Goal: Information Seeking & Learning: Check status

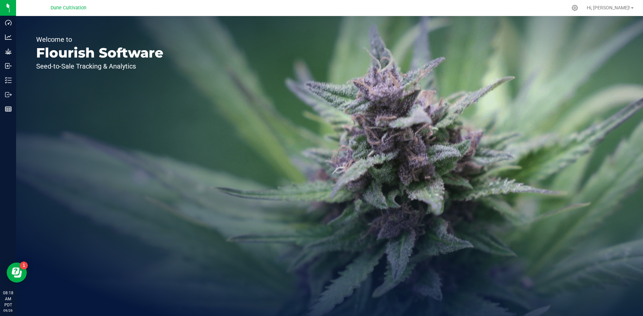
click at [17, 97] on div "Welcome to Flourish Software Seed-to-Sale Tracking & Analytics" at bounding box center [99, 166] width 167 height 300
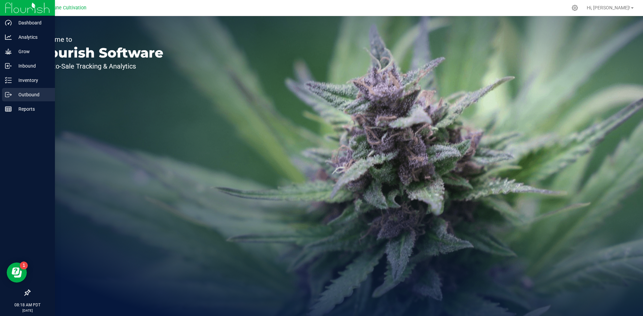
click at [11, 95] on icon at bounding box center [10, 95] width 1 height 1
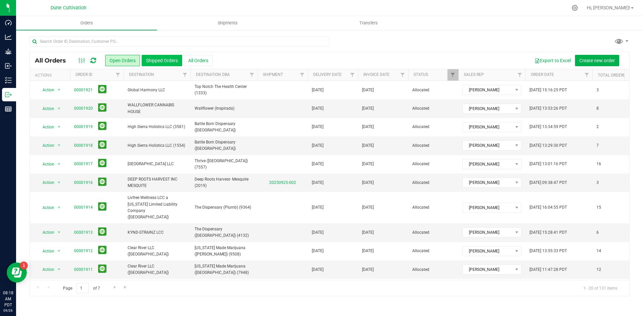
click at [163, 63] on button "Shipped Orders" at bounding box center [162, 60] width 41 height 11
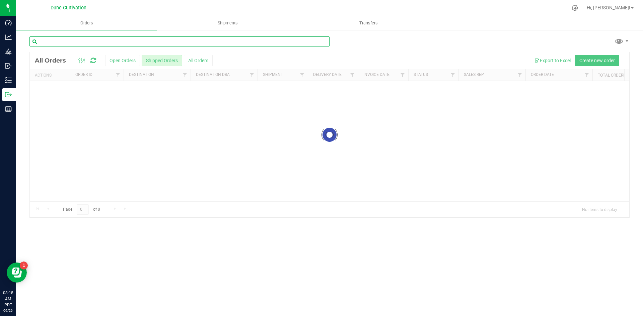
click at [144, 41] on input "text" at bounding box center [179, 42] width 300 height 10
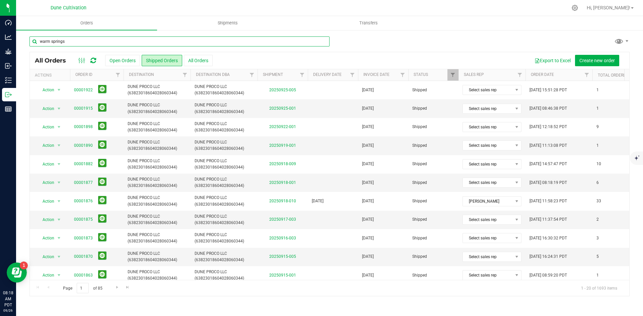
type input "warm springs"
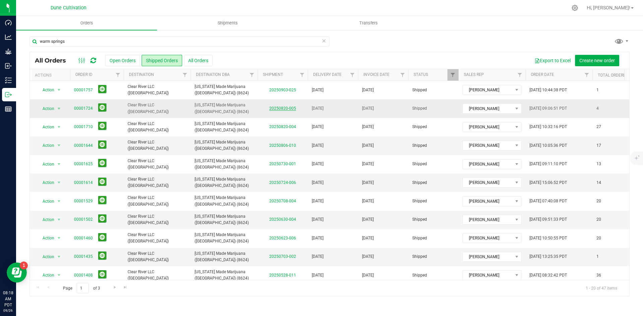
click at [279, 108] on link "20250820-005" at bounding box center [282, 108] width 27 height 5
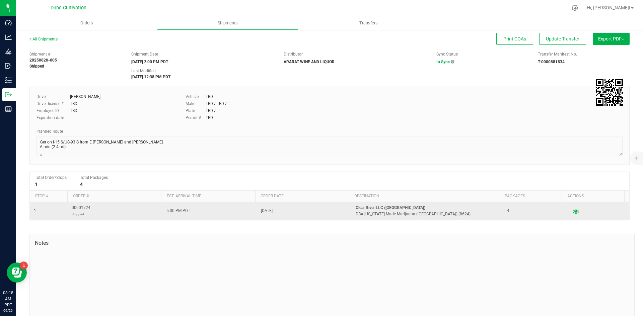
click at [573, 213] on icon "button" at bounding box center [576, 211] width 6 height 5
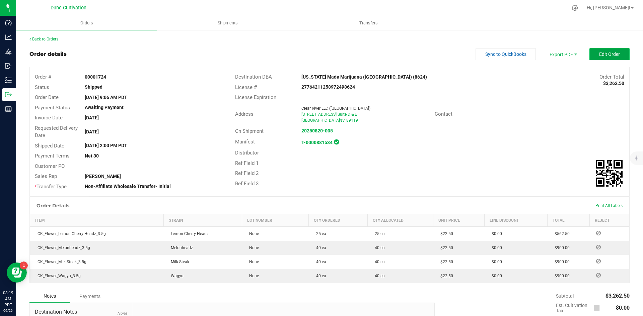
click at [609, 49] on button "Edit Order" at bounding box center [609, 54] width 40 height 12
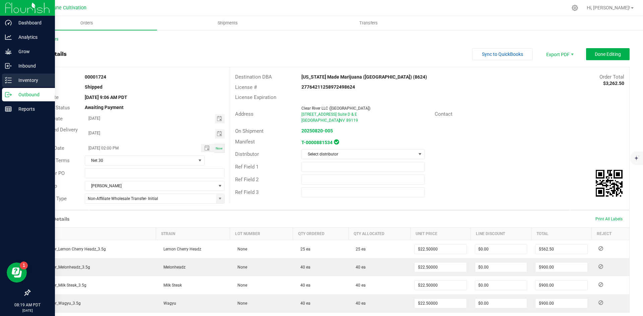
click at [4, 81] on div "Inventory" at bounding box center [28, 80] width 53 height 13
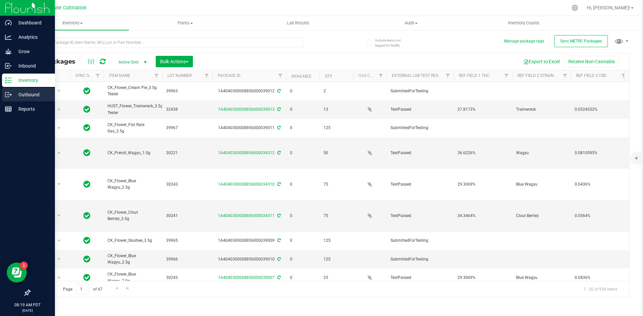
click at [7, 94] on icon at bounding box center [8, 94] width 7 height 7
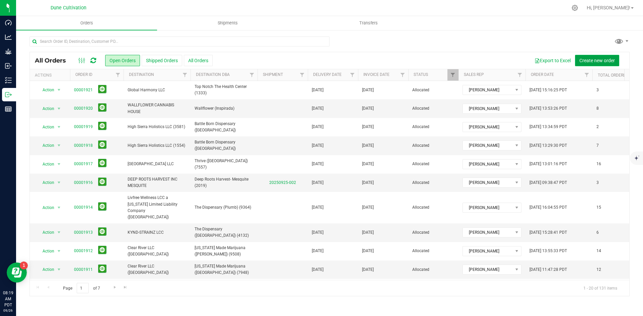
click at [596, 64] on button "Create new order" at bounding box center [597, 60] width 44 height 11
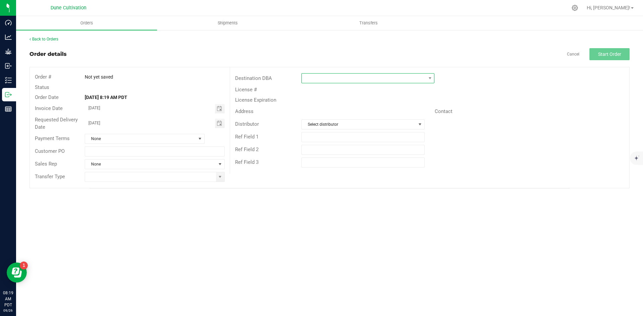
click at [344, 77] on span at bounding box center [364, 78] width 124 height 9
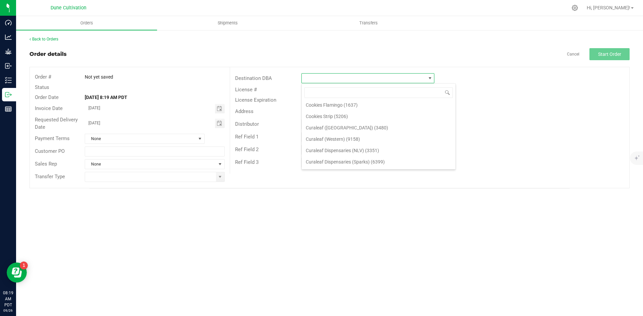
scroll to position [139, 0]
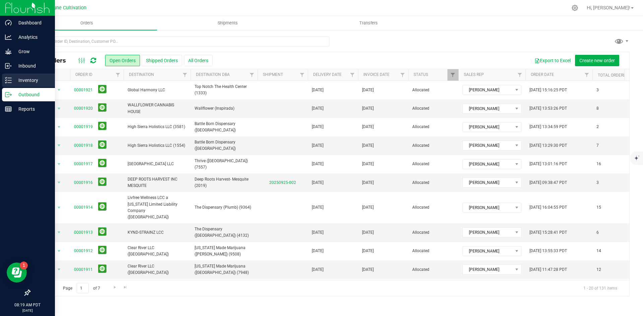
click at [14, 86] on div "Inventory" at bounding box center [28, 80] width 53 height 13
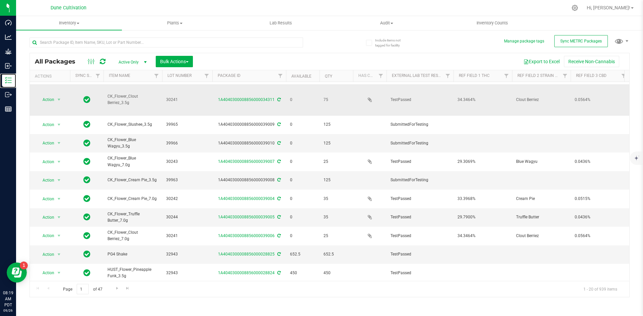
scroll to position [171, 0]
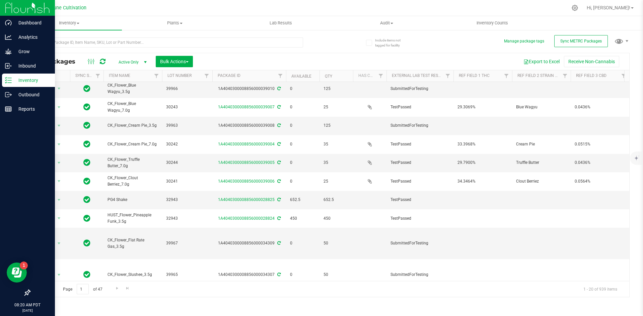
click at [5, 79] on div "Inventory" at bounding box center [28, 80] width 53 height 13
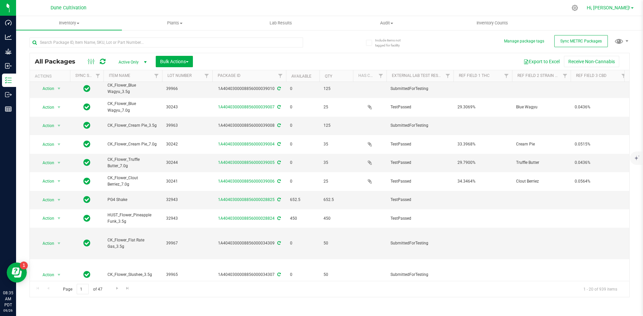
click at [614, 8] on span "Hi, [PERSON_NAME]!" at bounding box center [609, 7] width 44 height 5
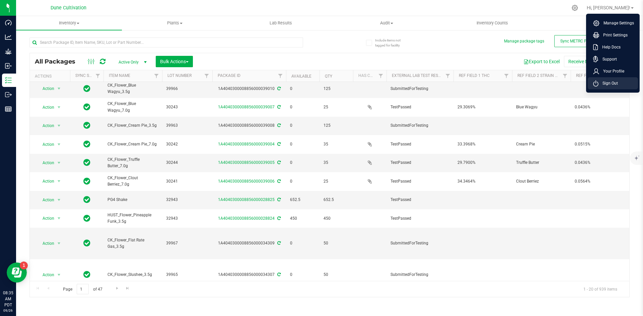
click at [610, 81] on span "Sign Out" at bounding box center [607, 83] width 19 height 7
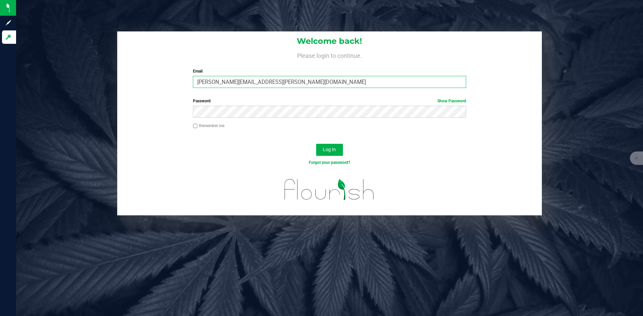
click at [239, 77] on input "[PERSON_NAME][EMAIL_ADDRESS][PERSON_NAME][DOMAIN_NAME]" at bounding box center [329, 82] width 273 height 12
click at [226, 81] on input "[PERSON_NAME][EMAIL_ADDRESS][PERSON_NAME][DOMAIN_NAME]" at bounding box center [329, 82] width 273 height 12
type input "doug.rowell.pro@perfectharvestco.com"
click at [316, 144] on button "Log In" at bounding box center [329, 150] width 27 height 12
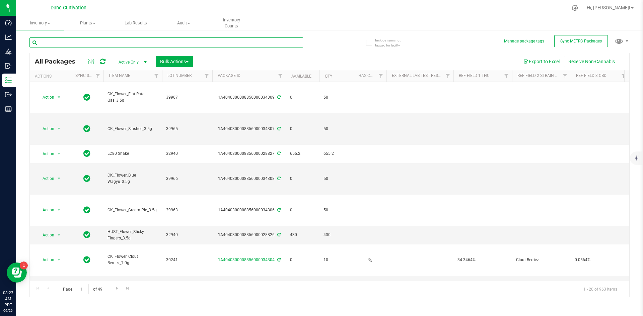
click at [88, 42] on input "text" at bounding box center [166, 43] width 274 height 10
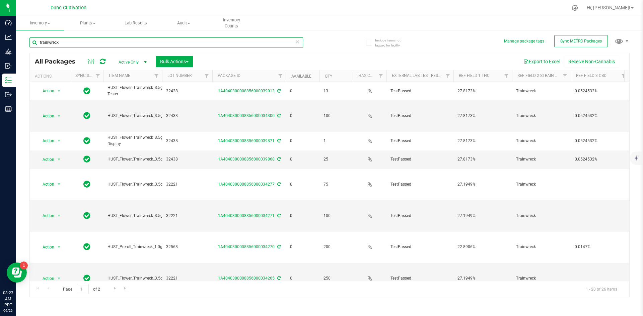
type input "trainwreck"
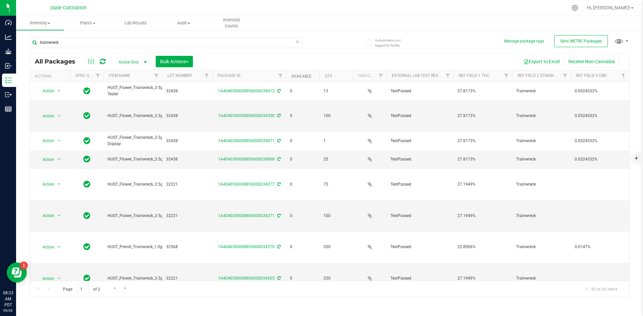
click at [294, 75] on link "Available" at bounding box center [301, 76] width 20 height 5
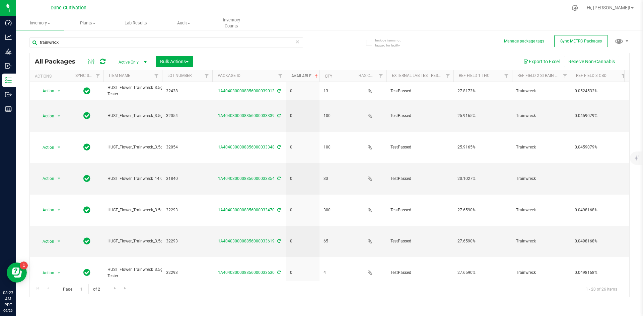
click at [294, 75] on link "Available" at bounding box center [305, 76] width 28 height 5
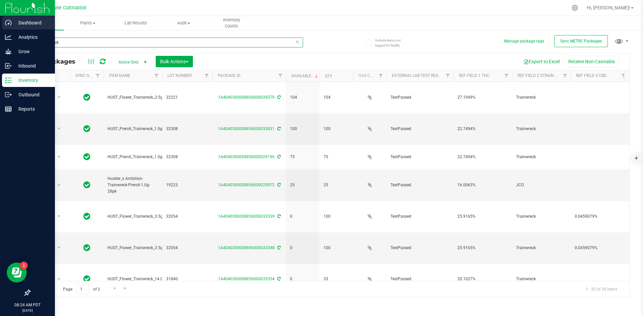
drag, startPoint x: 116, startPoint y: 45, endPoint x: 4, endPoint y: 28, distance: 112.8
click at [4, 28] on div "Dashboard Analytics Grow Inbound Inventory Outbound Reports 08:24 AM PDT [DATE]…" at bounding box center [321, 158] width 643 height 316
click at [4, 28] on div "Dashboard" at bounding box center [28, 22] width 53 height 13
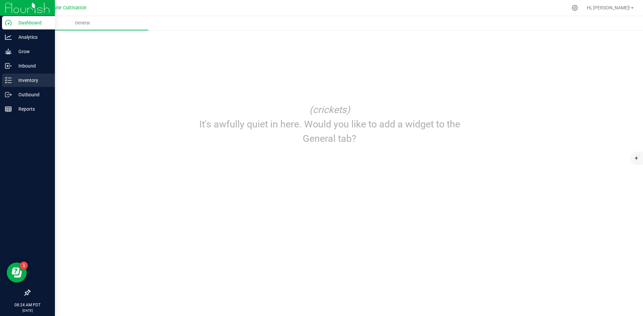
click at [25, 80] on p "Inventory" at bounding box center [32, 80] width 40 height 8
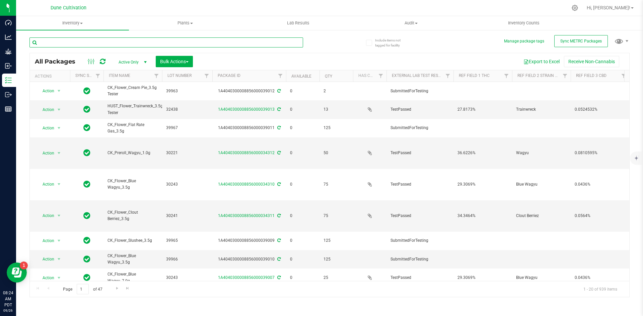
click at [125, 46] on input "text" at bounding box center [166, 43] width 274 height 10
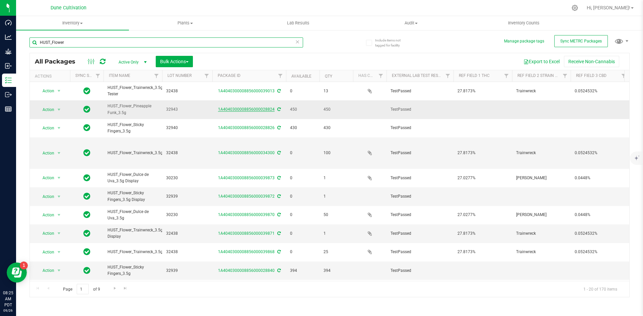
type input "HUST_Flower"
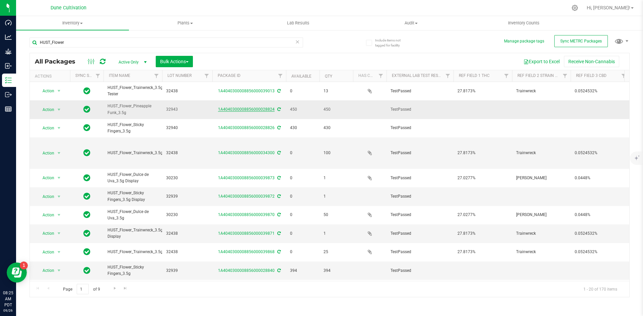
click at [267, 110] on link "1A4040300008856000028824" at bounding box center [246, 109] width 57 height 5
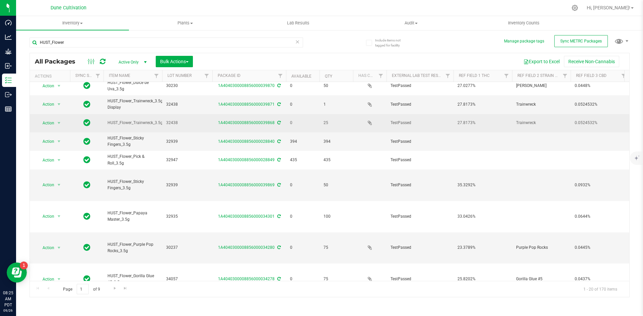
scroll to position [106, 0]
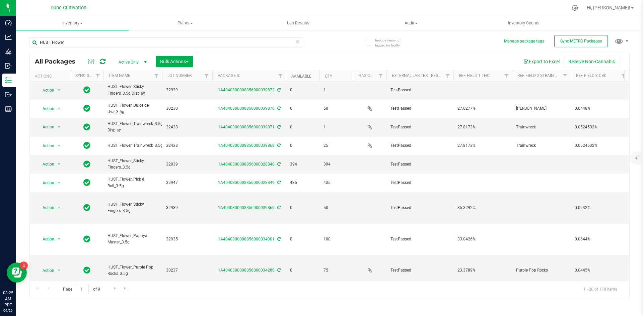
click at [306, 76] on link "Available" at bounding box center [301, 76] width 20 height 5
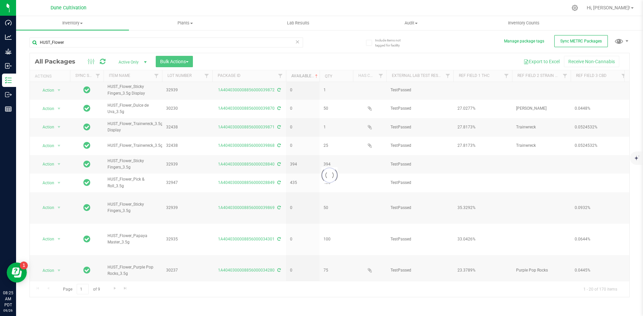
scroll to position [0, 0]
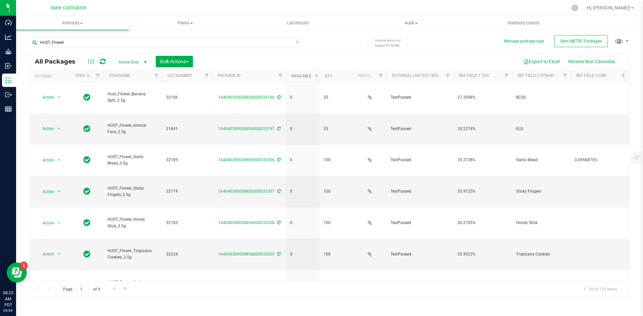
click at [306, 76] on link "Available" at bounding box center [305, 76] width 28 height 5
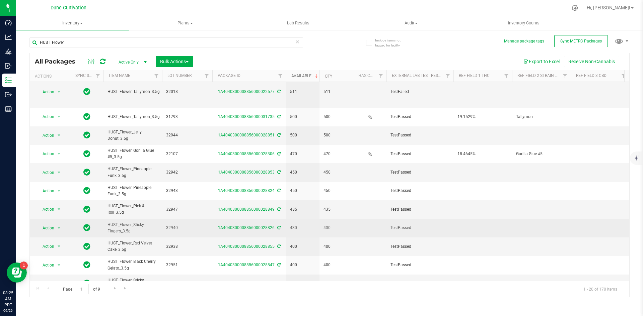
scroll to position [24, 0]
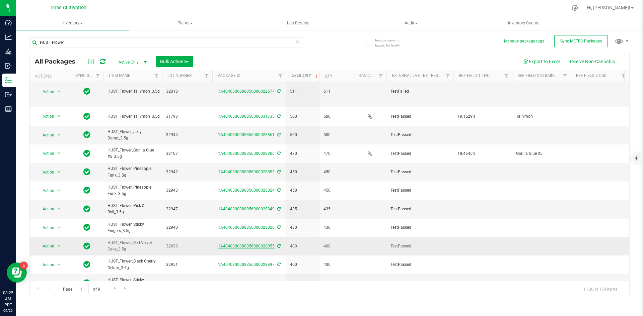
click at [265, 244] on link "1A4040300008856000028855" at bounding box center [246, 246] width 57 height 5
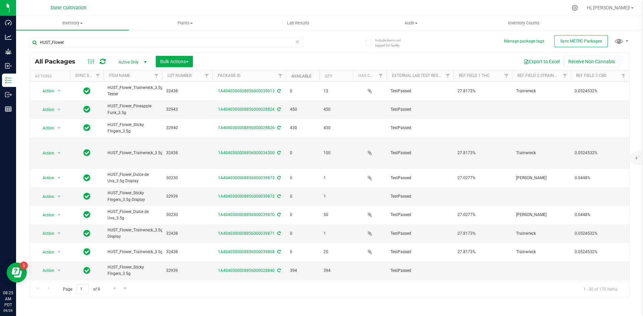
click at [301, 75] on link "Available" at bounding box center [301, 76] width 20 height 5
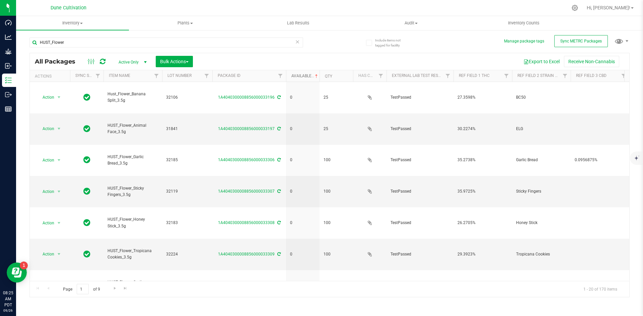
click at [301, 75] on link "Available" at bounding box center [305, 76] width 28 height 5
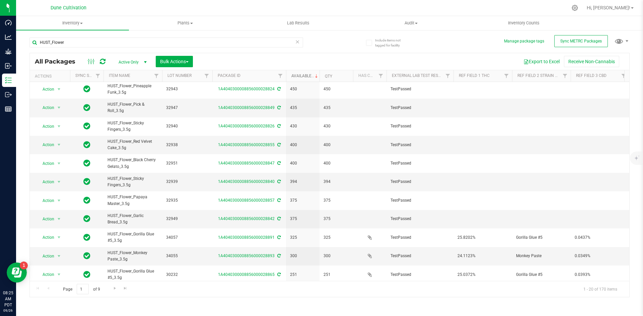
scroll to position [126, 0]
click at [257, 216] on link "1A4040300008856000028842" at bounding box center [246, 218] width 57 height 5
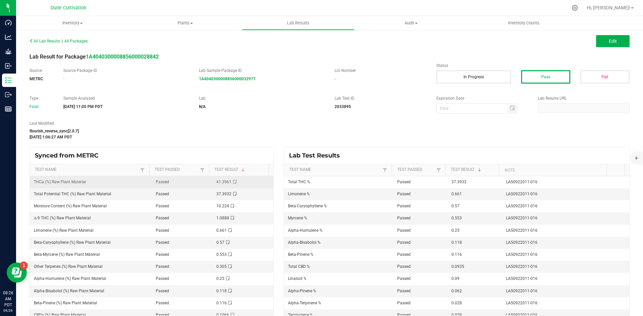
scroll to position [1, 0]
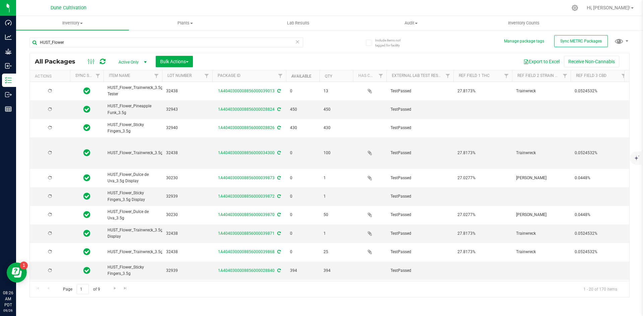
click at [300, 75] on link "Available" at bounding box center [301, 76] width 20 height 5
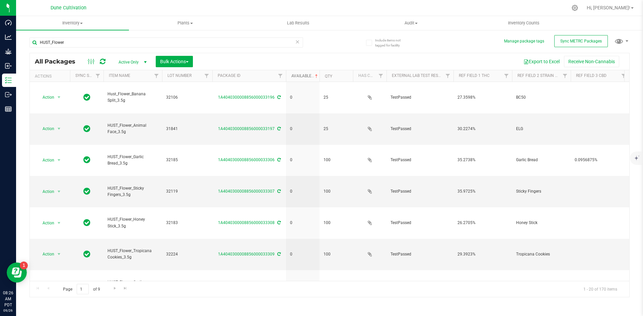
click at [300, 75] on link "Available" at bounding box center [305, 76] width 28 height 5
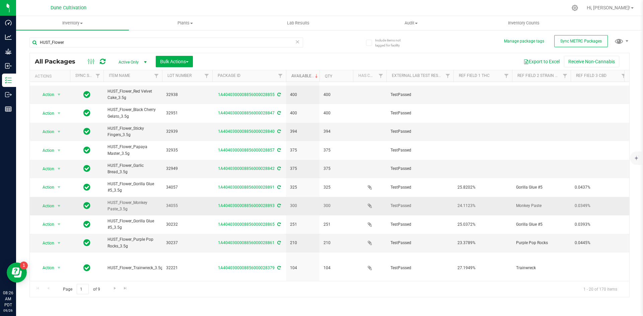
scroll to position [176, 0]
